Goal: Information Seeking & Learning: Learn about a topic

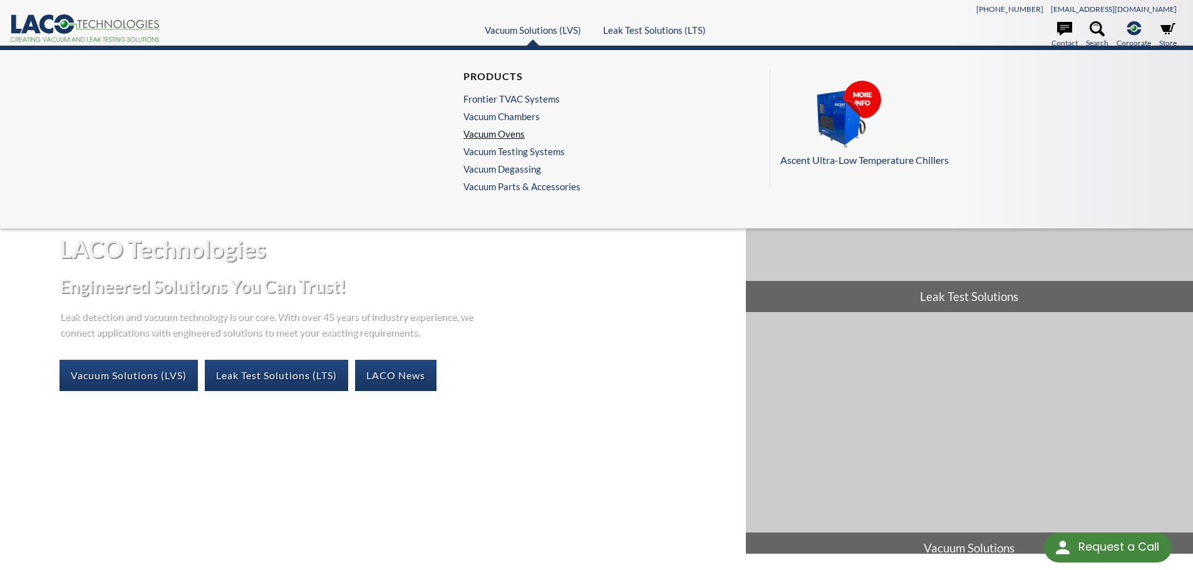
click at [515, 135] on link "Vacuum Ovens" at bounding box center [518, 133] width 111 height 11
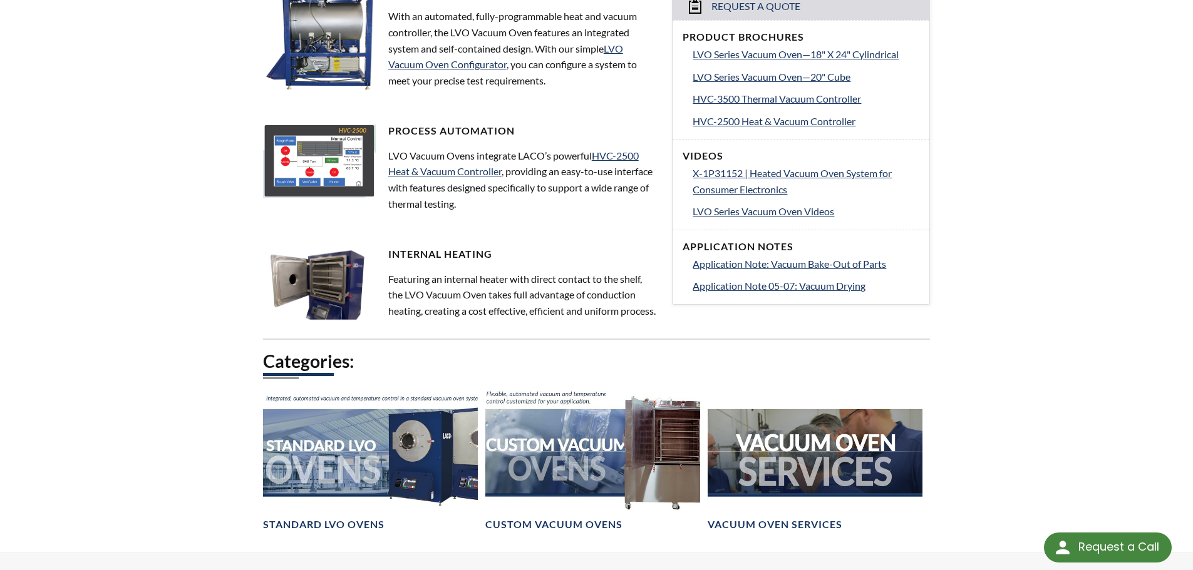
scroll to position [626, 0]
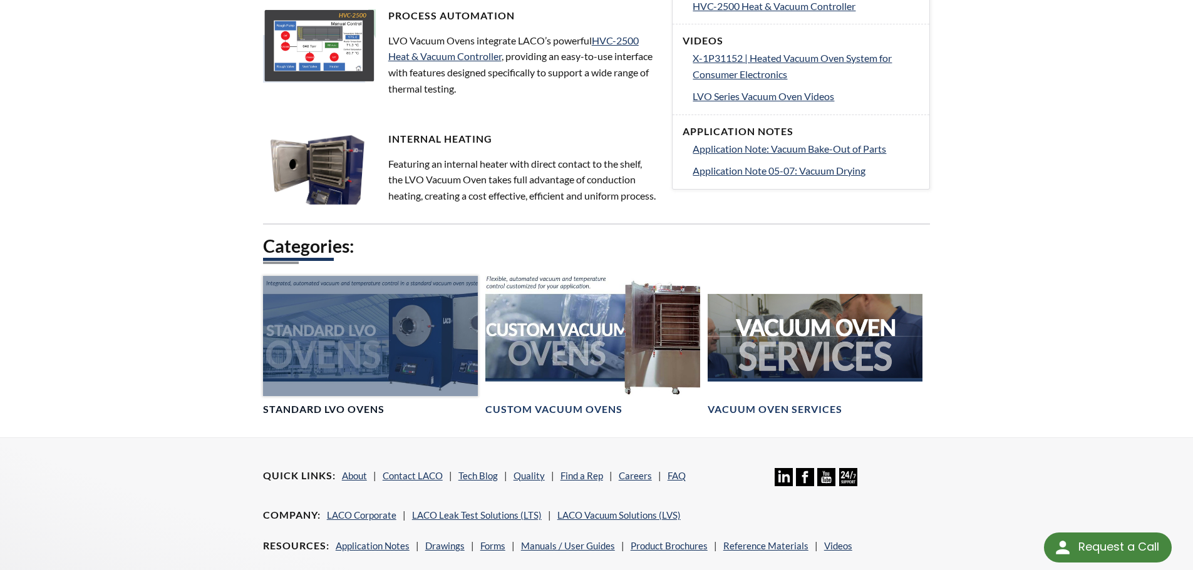
click at [365, 386] on div at bounding box center [370, 336] width 215 height 121
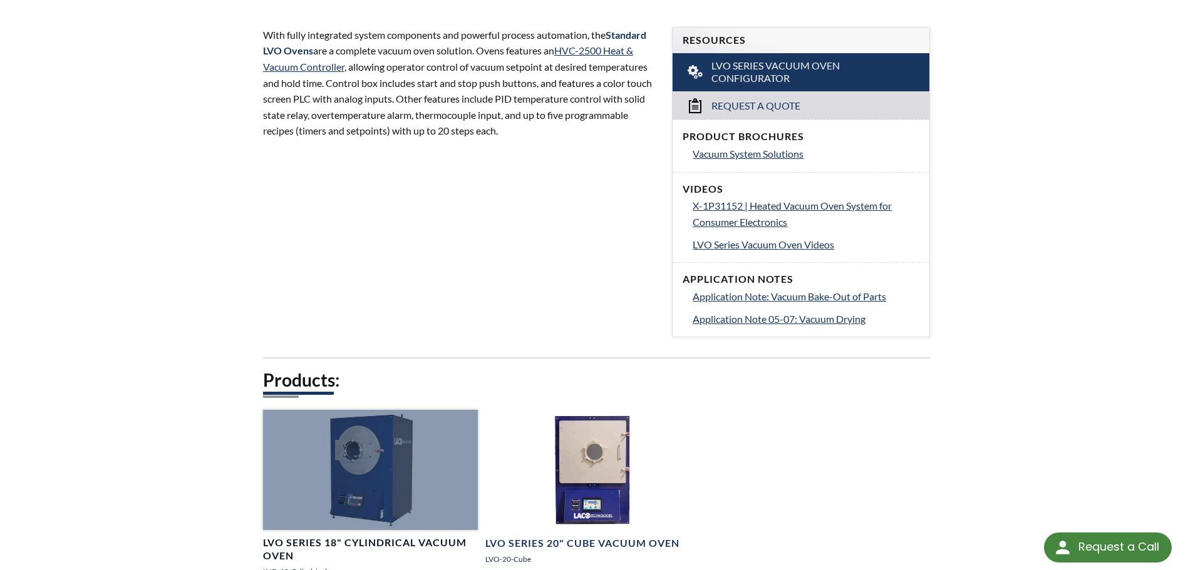
scroll to position [564, 0]
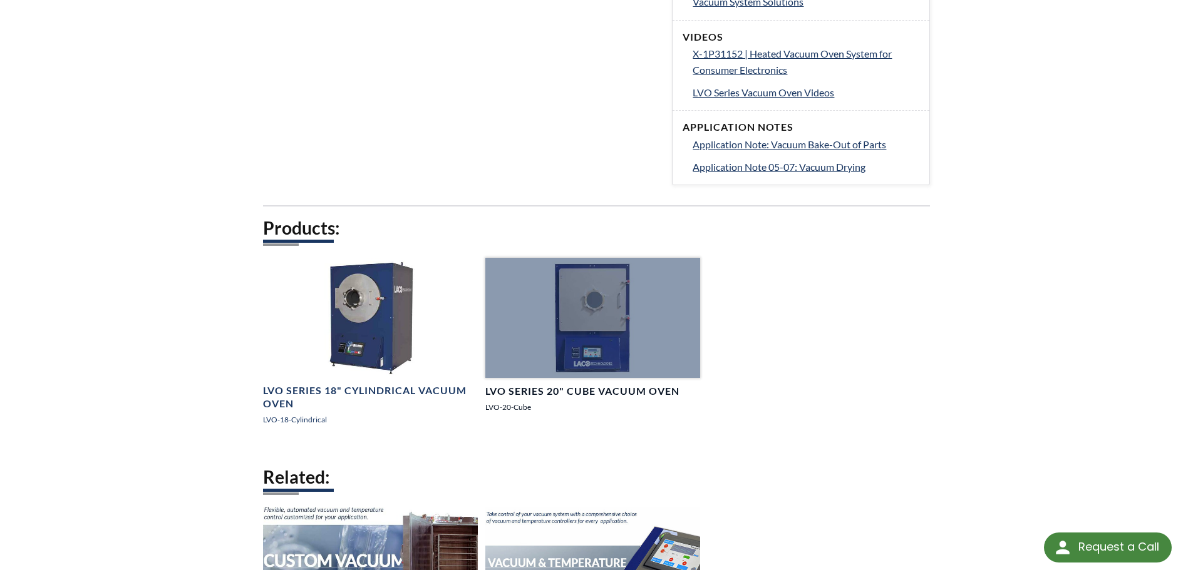
click at [588, 379] on link "LVO Series 20" Cube Vacuum Oven LVO-20-Cube" at bounding box center [592, 341] width 215 height 166
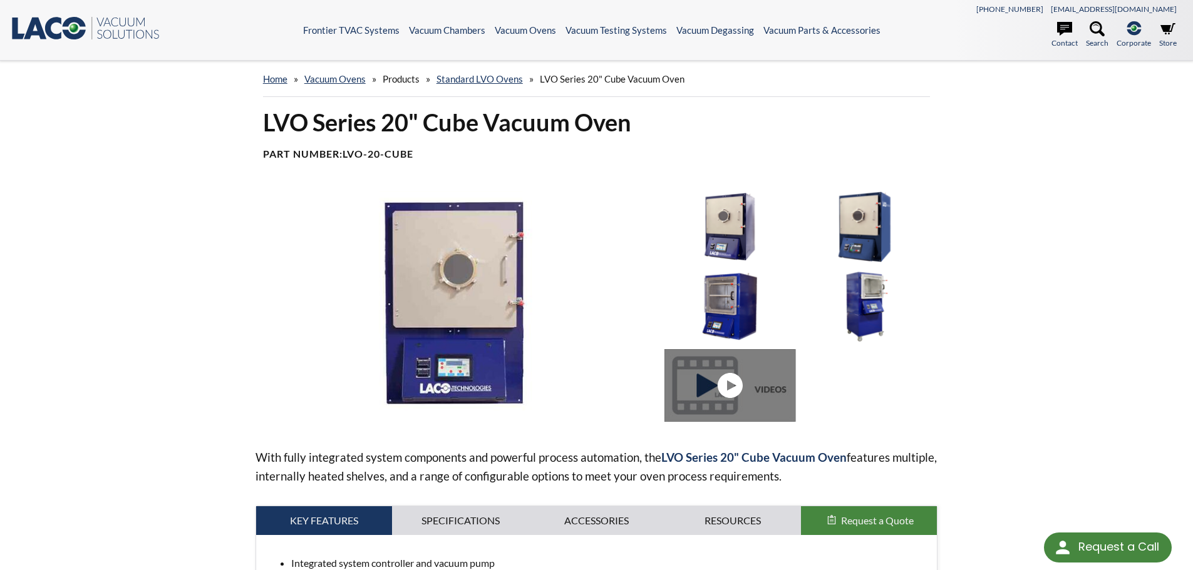
click at [745, 315] on img at bounding box center [729, 306] width 130 height 73
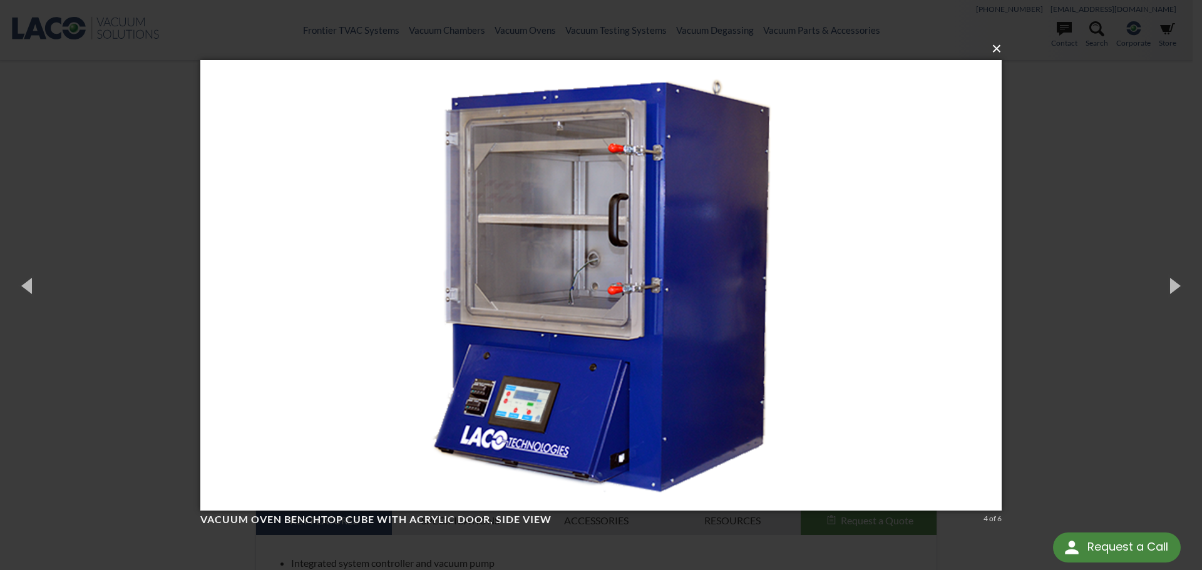
click at [995, 51] on button "×" at bounding box center [605, 49] width 802 height 28
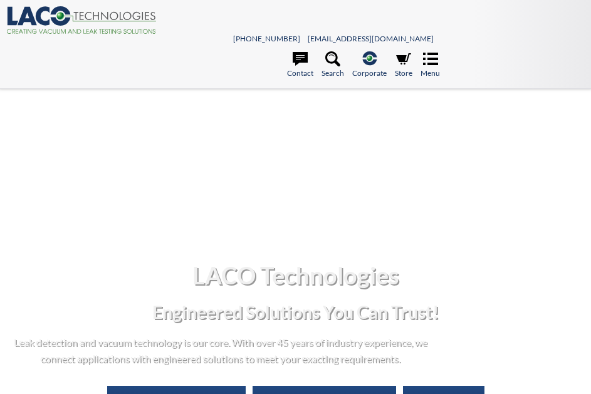
select select "Language Translate Widget"
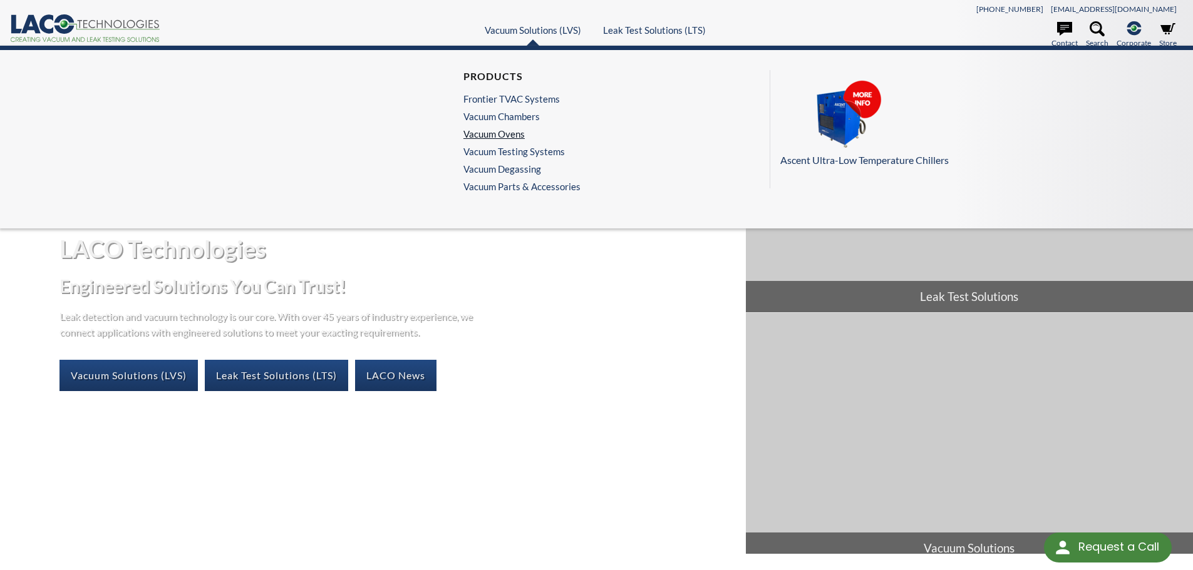
click at [523, 131] on link "Vacuum Ovens" at bounding box center [518, 133] width 111 height 11
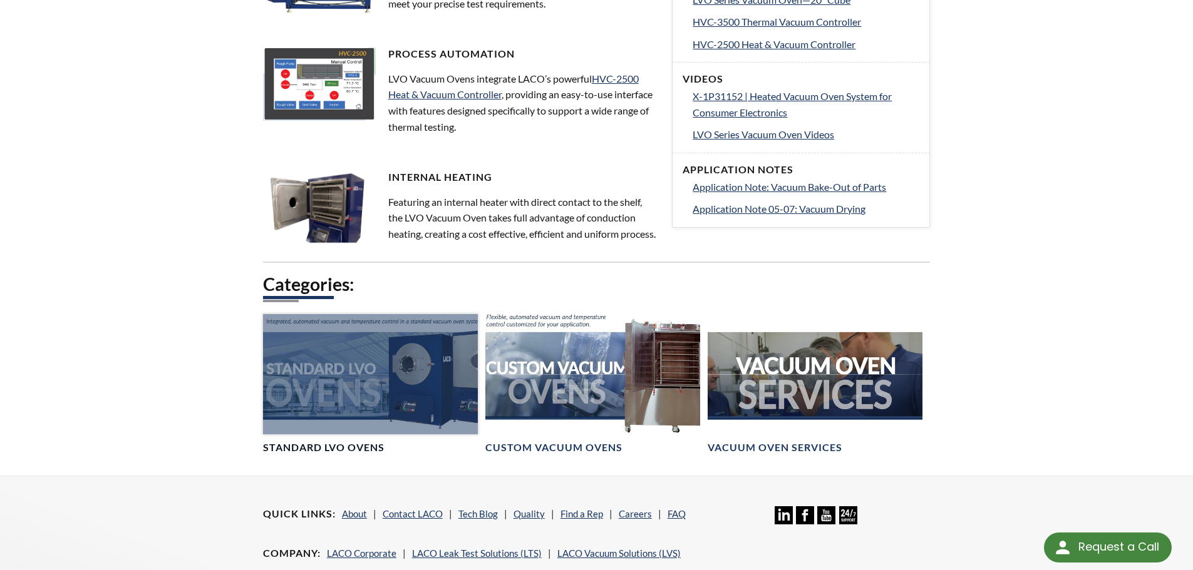
scroll to position [626, 0]
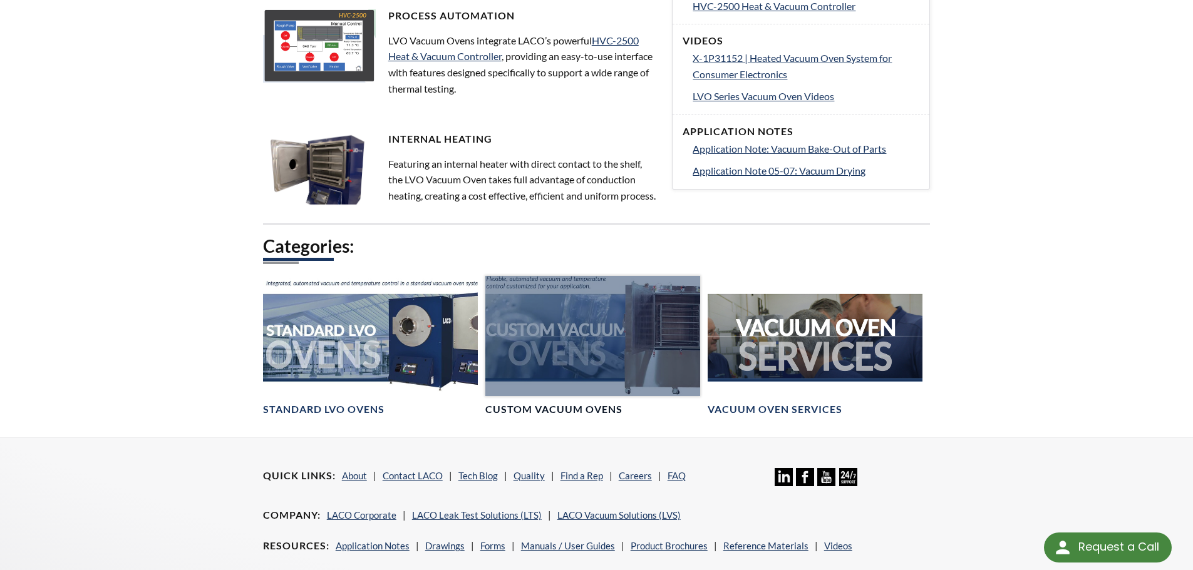
click at [545, 416] on h4 "Custom Vacuum Ovens" at bounding box center [553, 409] width 137 height 13
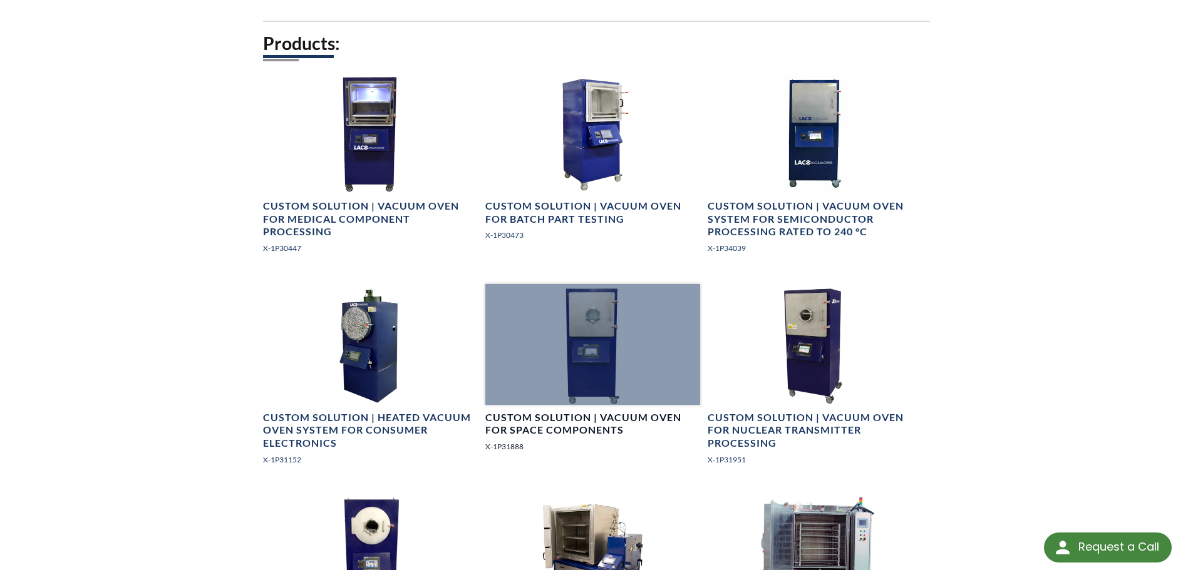
scroll to position [1127, 0]
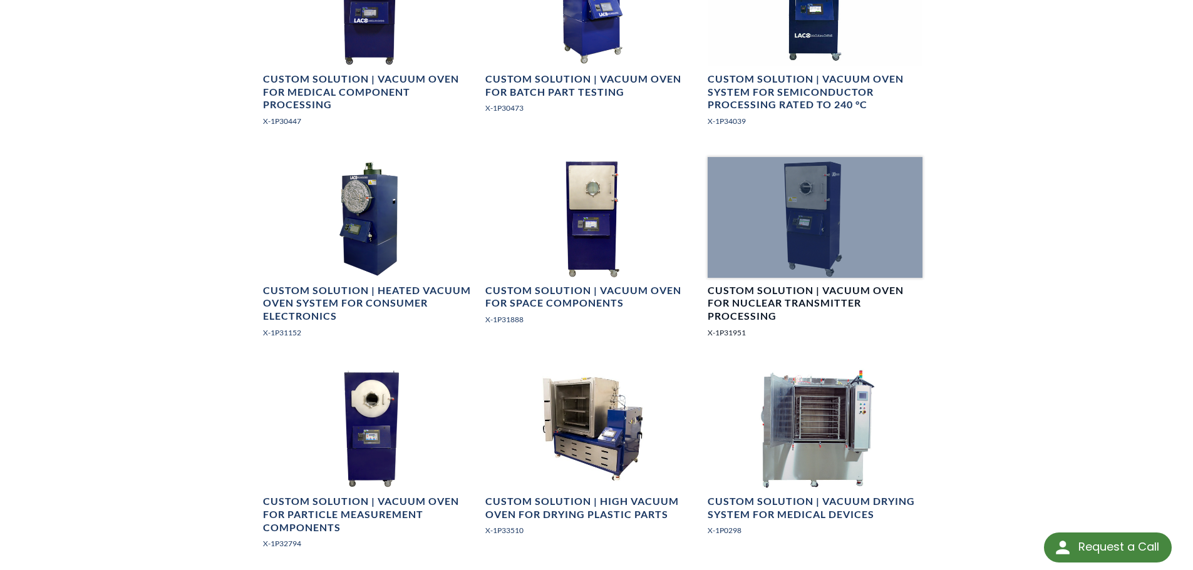
click at [809, 297] on h4 "Custom Solution | Vacuum Oven for Nuclear Transmitter Processing" at bounding box center [815, 303] width 215 height 39
